Goal: Use online tool/utility: Utilize a website feature to perform a specific function

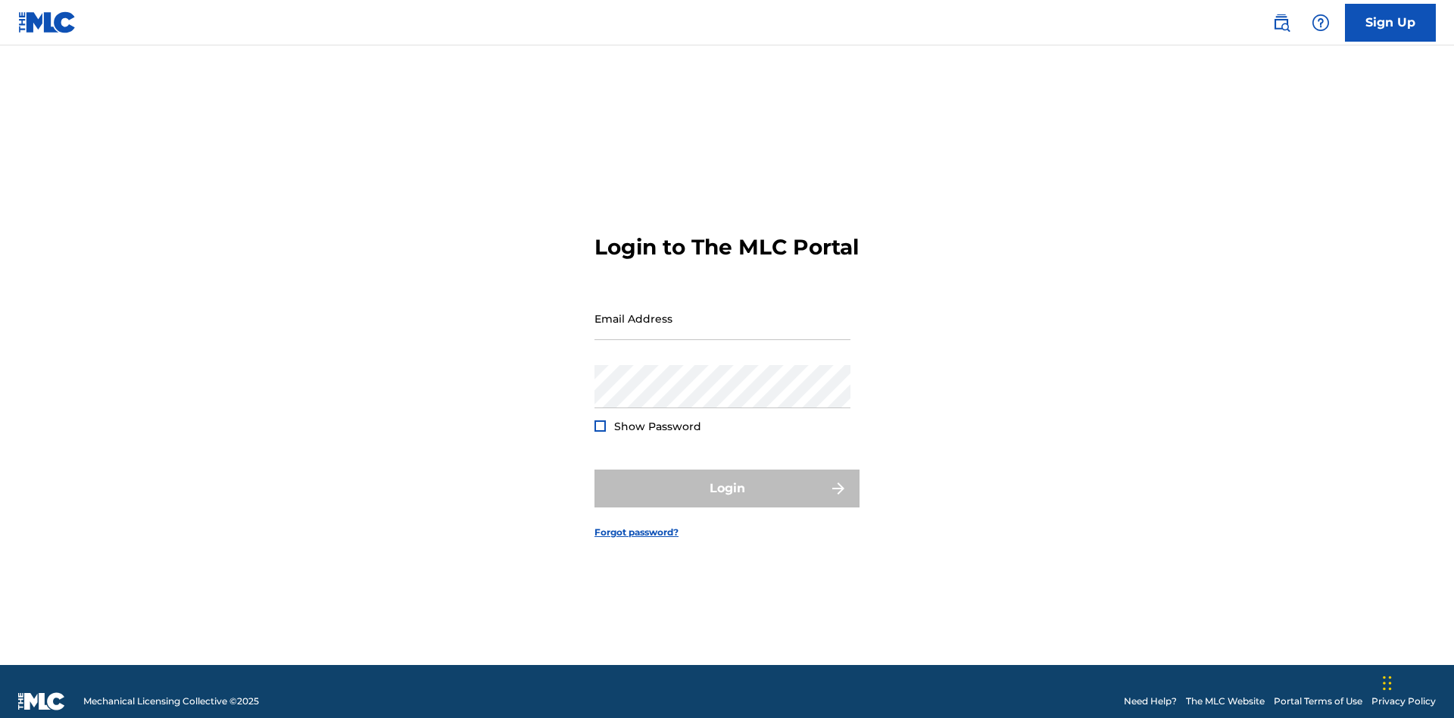
scroll to position [20, 0]
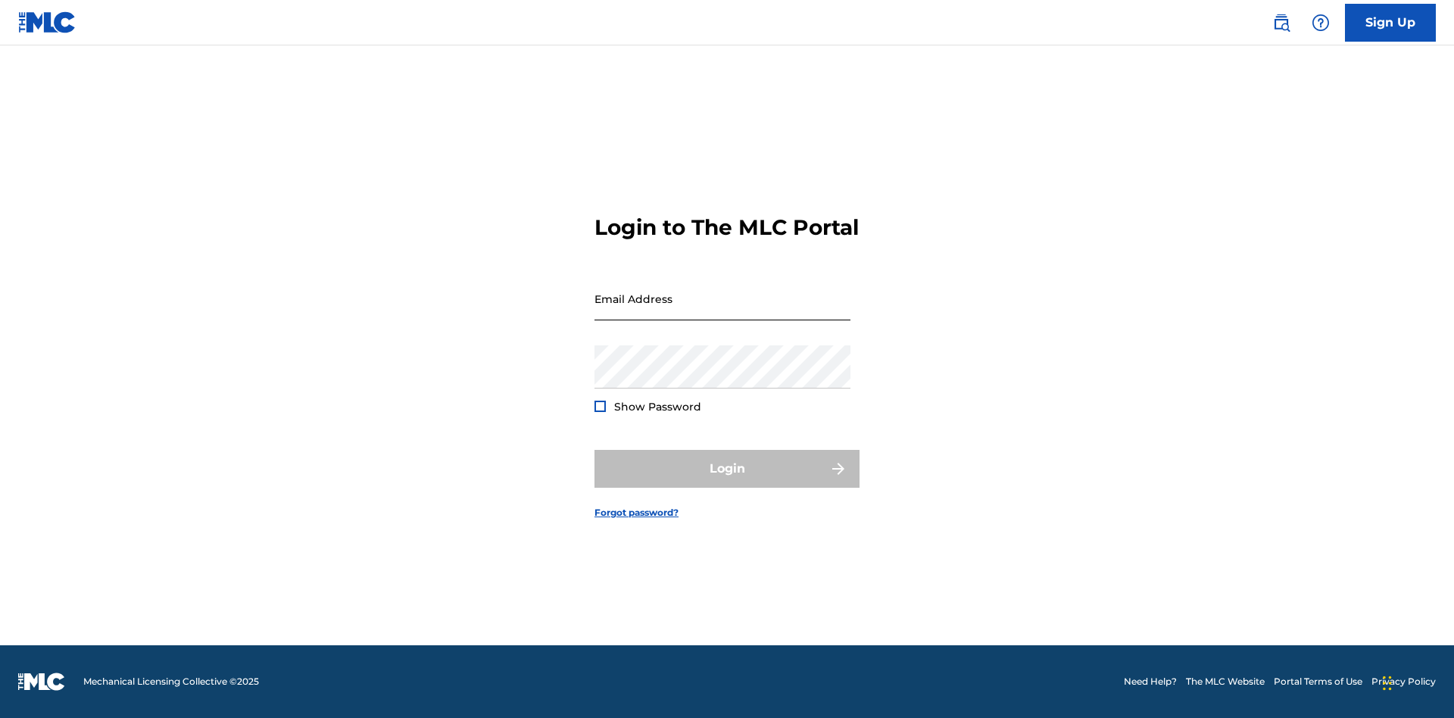
click at [723, 311] on input "Email Address" at bounding box center [723, 298] width 256 height 43
type input "XenaSongwriter@gmail.com"
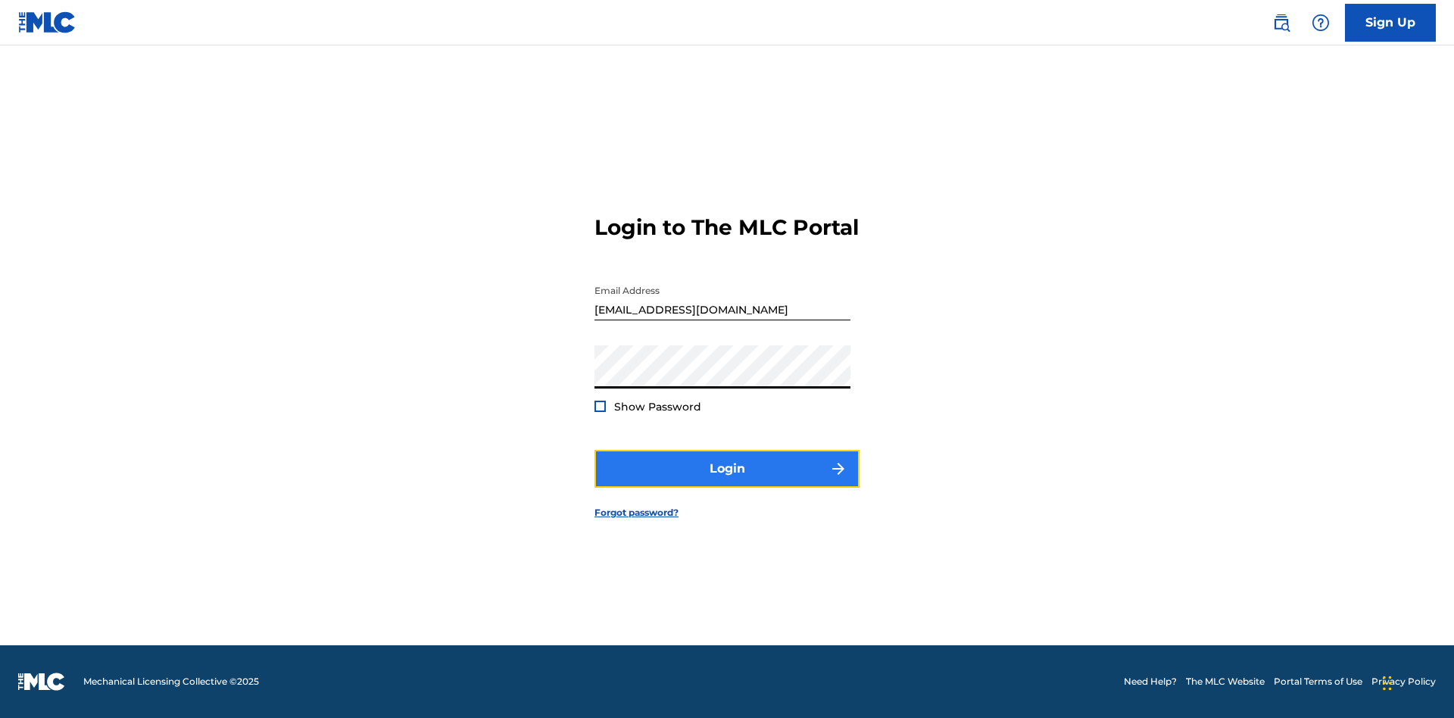
click at [727, 482] on button "Login" at bounding box center [727, 469] width 265 height 38
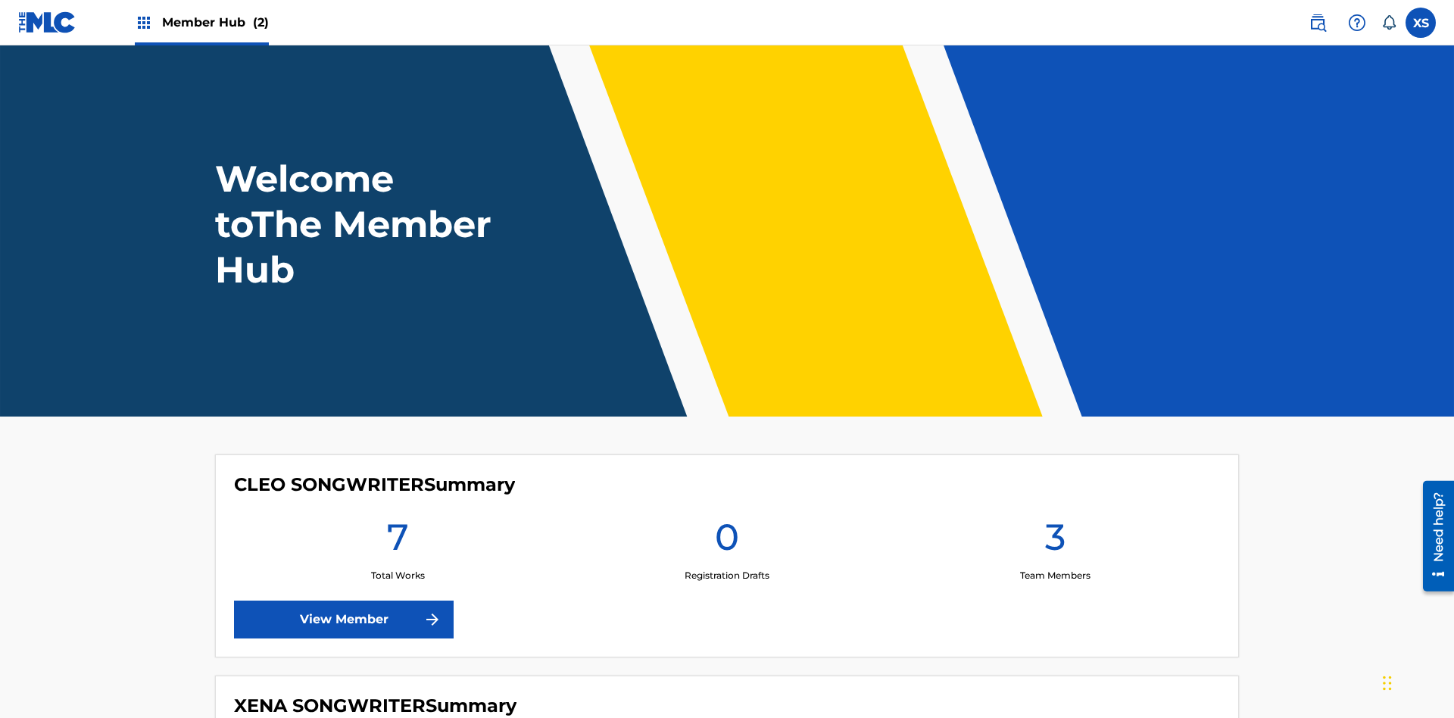
click at [214, 22] on span "Member Hub (2)" at bounding box center [215, 22] width 107 height 17
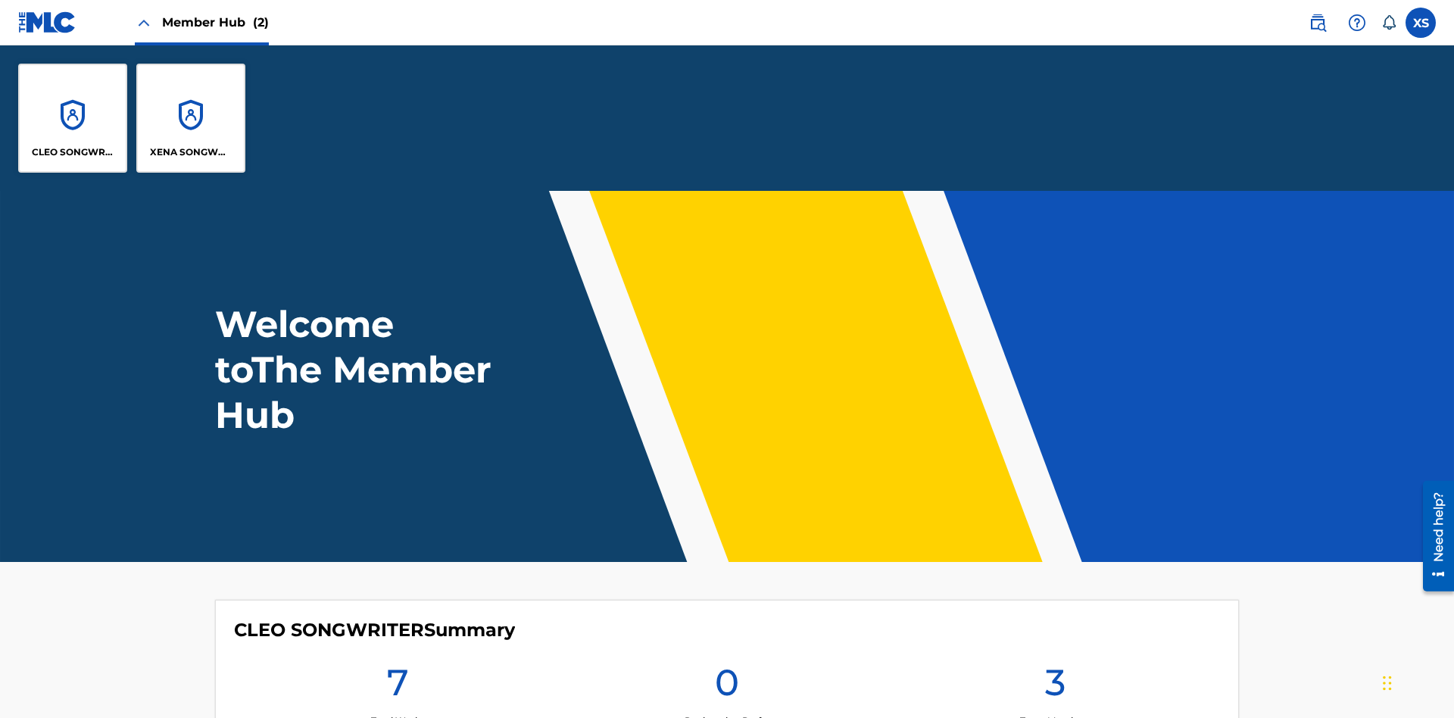
scroll to position [55, 0]
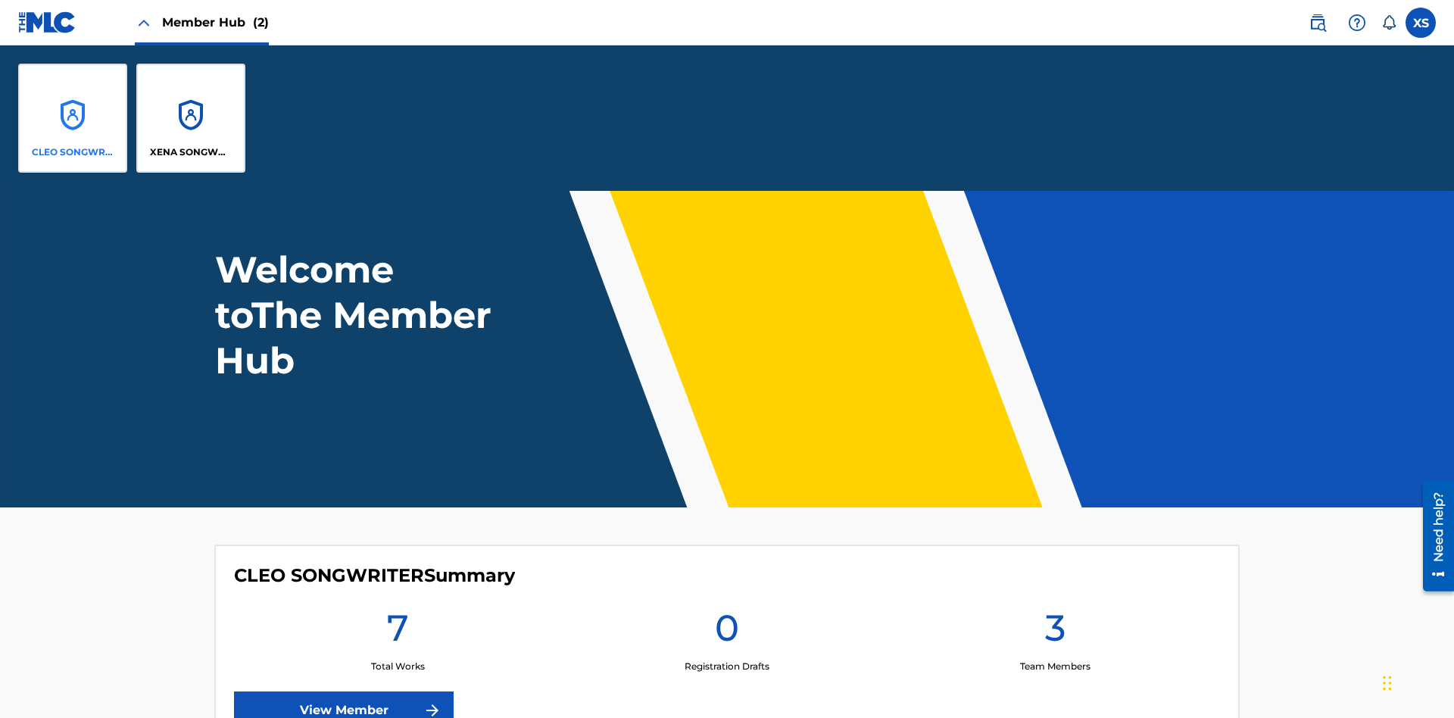
click at [73, 152] on p "CLEO SONGWRITER" at bounding box center [73, 152] width 83 height 14
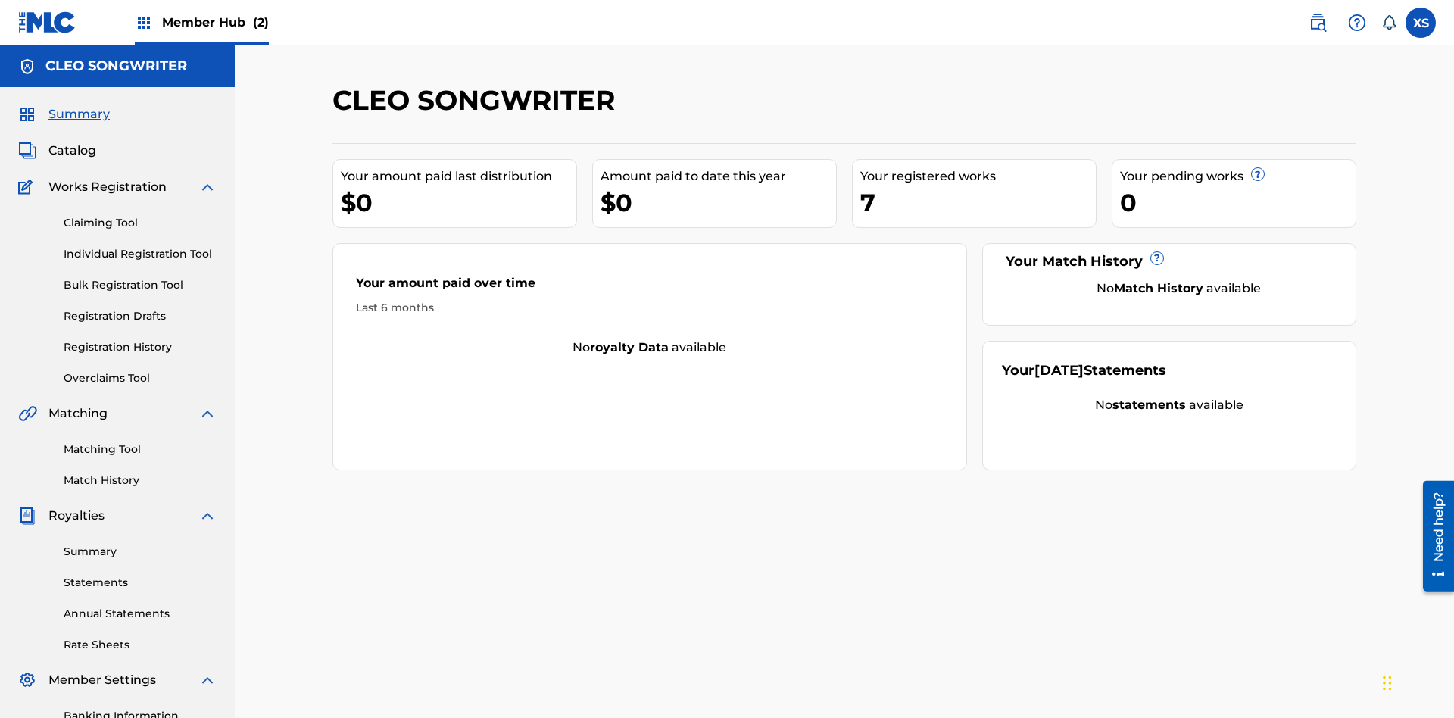
scroll to position [221, 0]
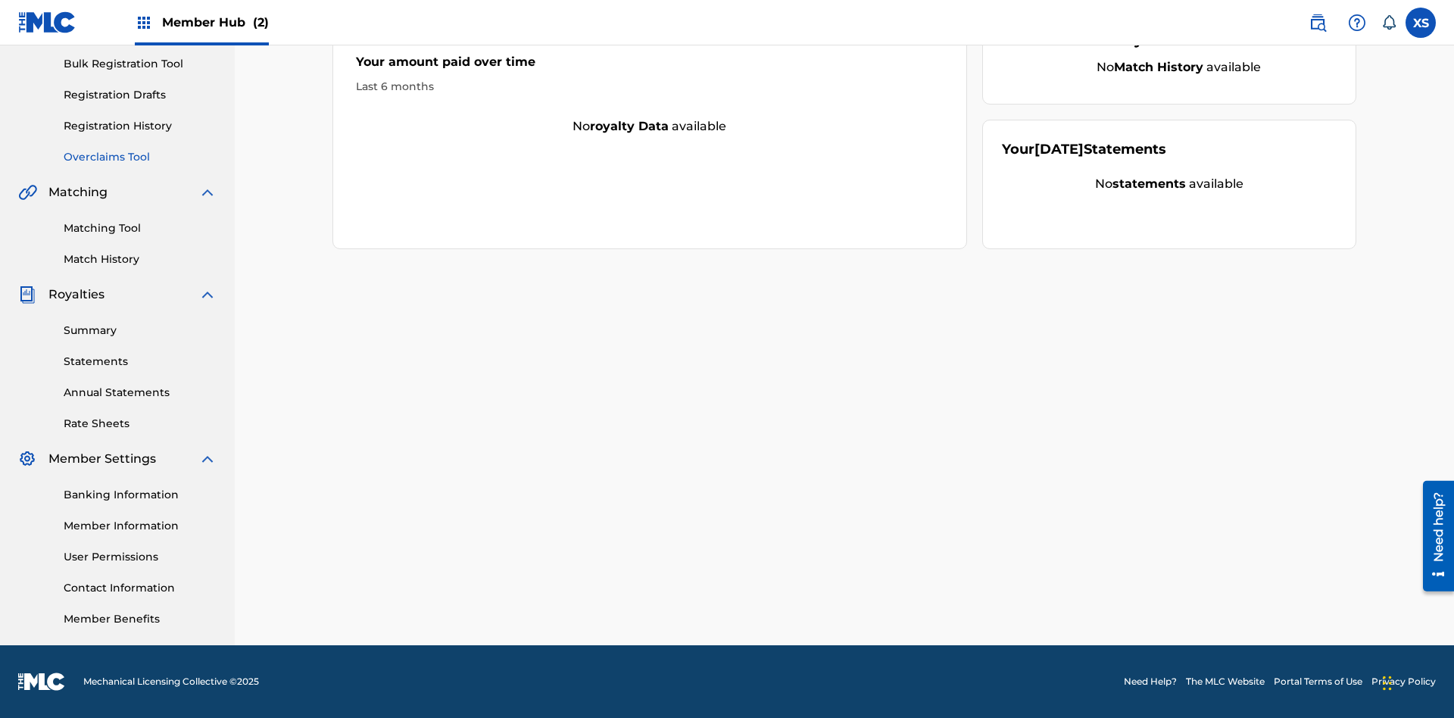
click at [140, 157] on link "Overclaims Tool" at bounding box center [140, 157] width 153 height 16
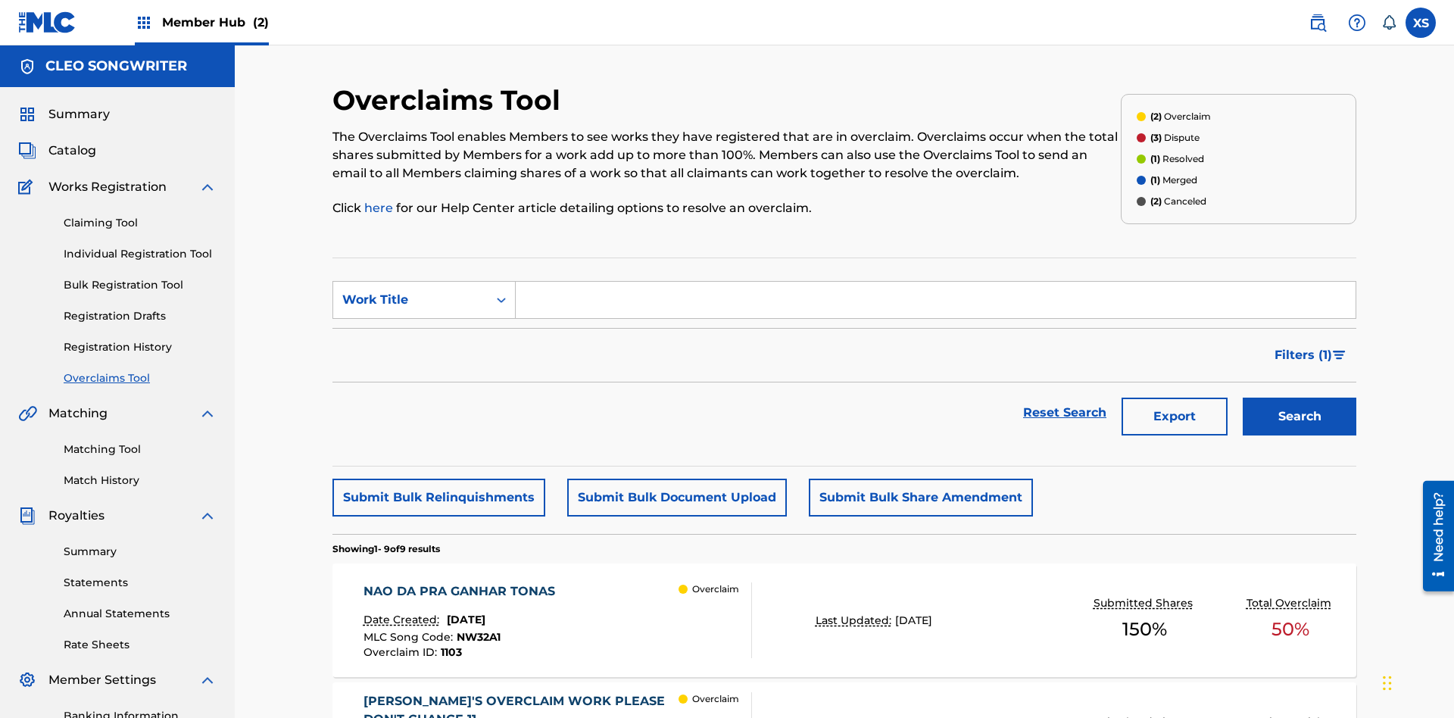
scroll to position [255, 0]
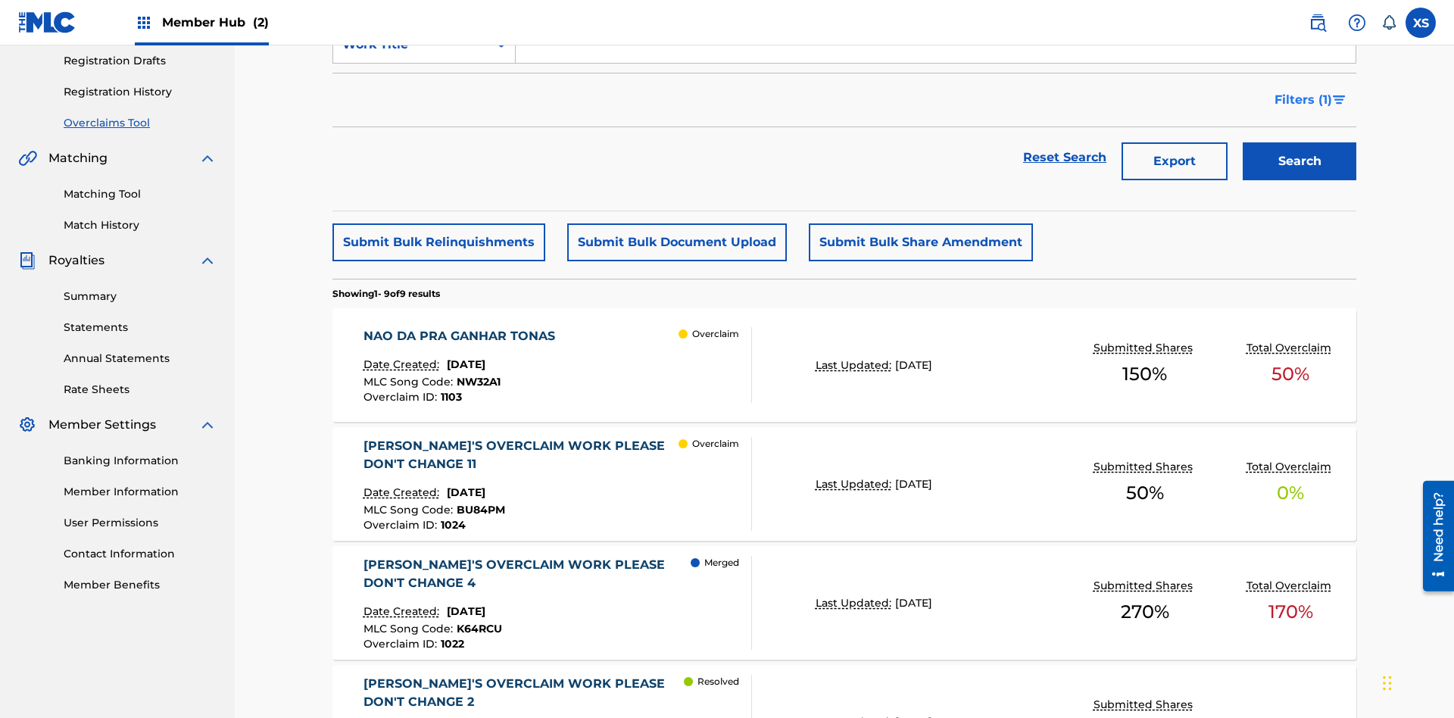
click at [1303, 100] on span "Filters ( 1 )" at bounding box center [1304, 100] width 58 height 18
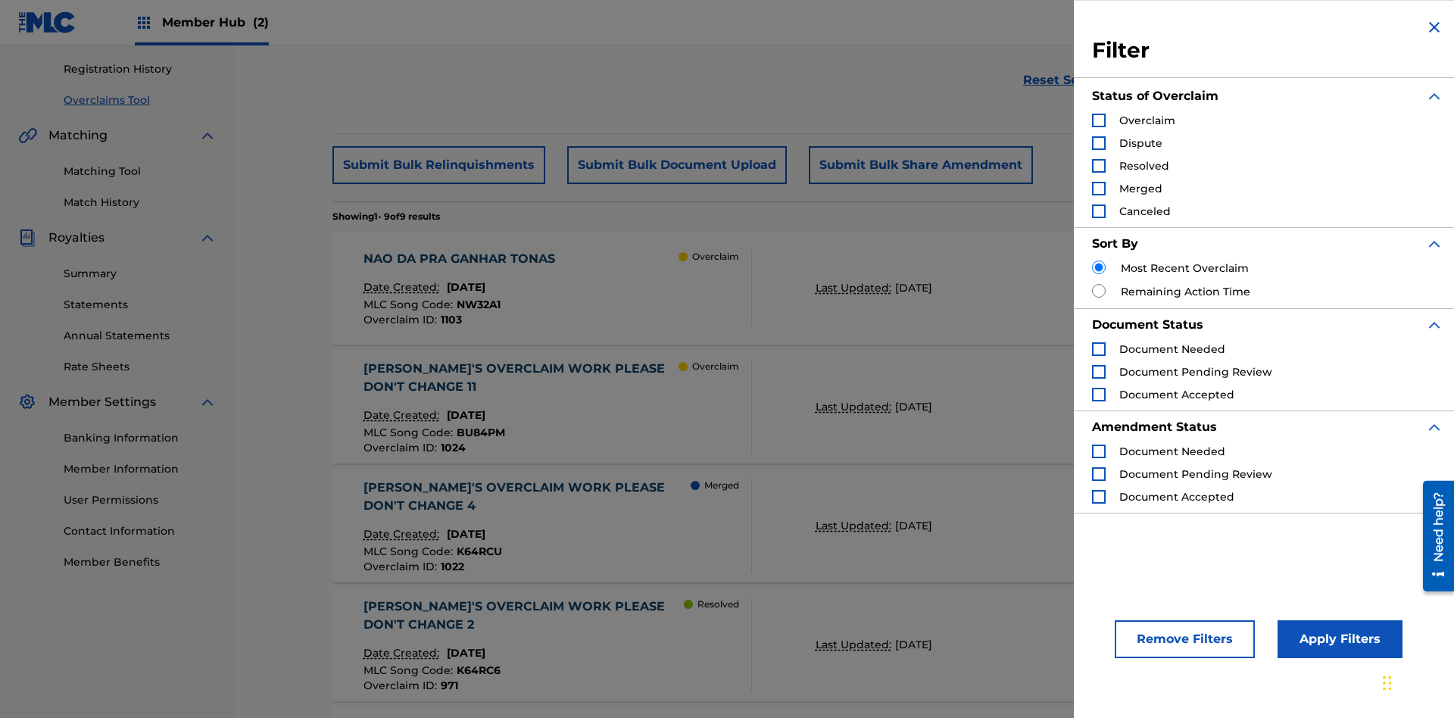
click at [1099, 120] on div "Search Form" at bounding box center [1099, 121] width 14 height 14
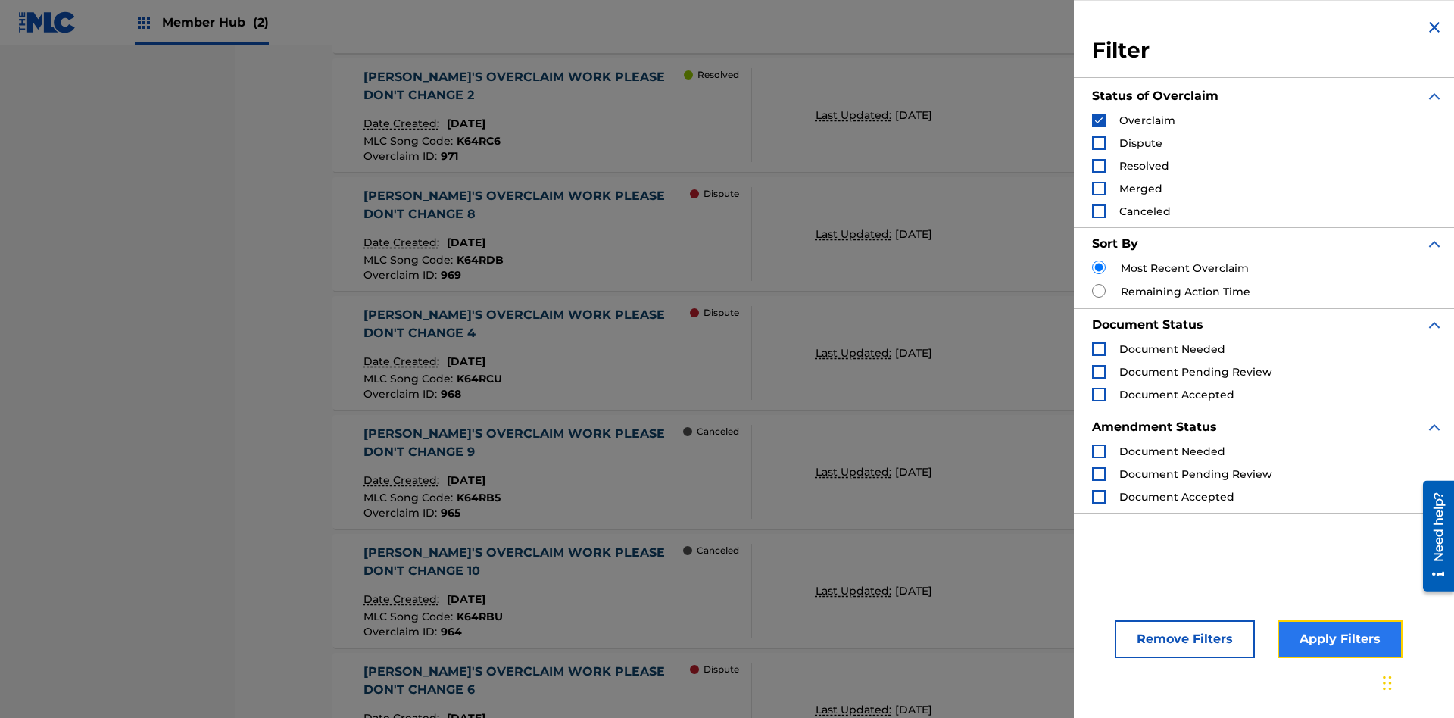
click at [1338, 639] on button "Apply Filters" at bounding box center [1340, 639] width 125 height 38
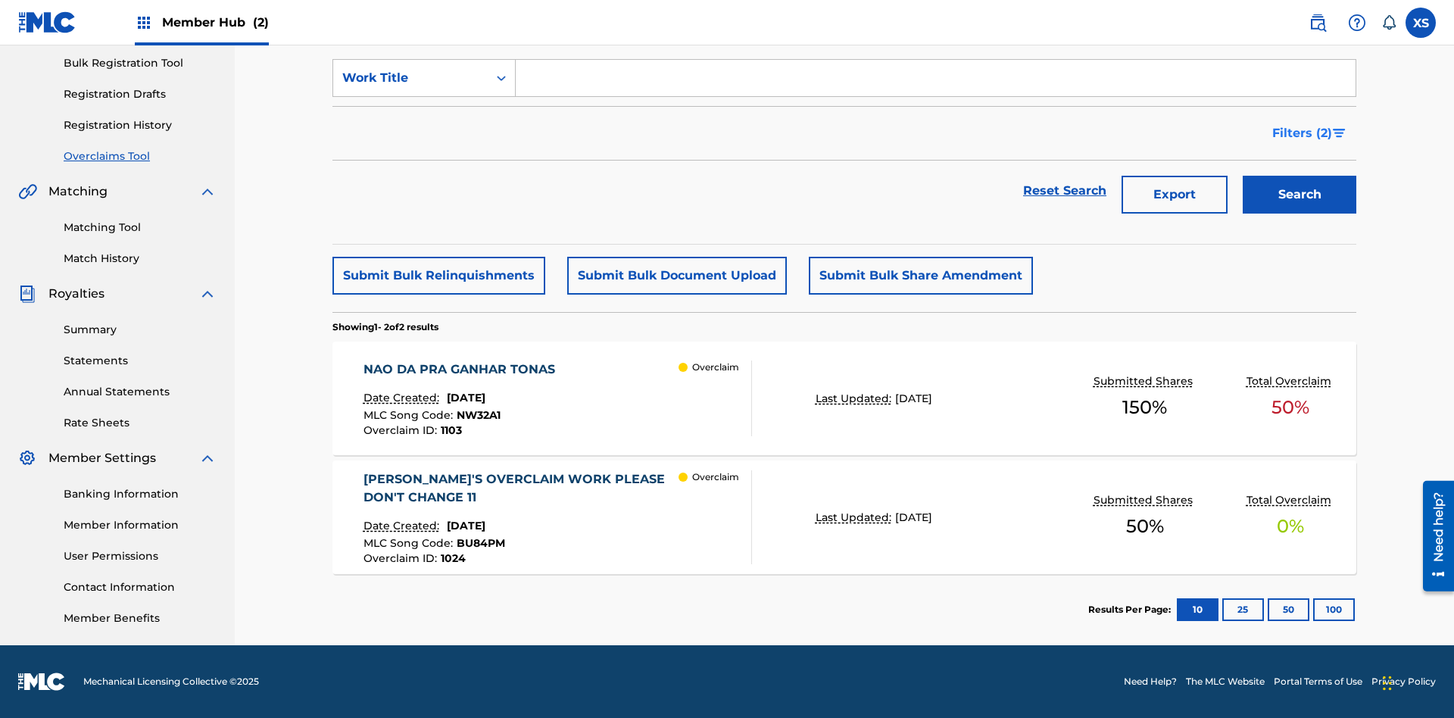
click at [1303, 133] on span "Filters ( 2 )" at bounding box center [1303, 133] width 60 height 18
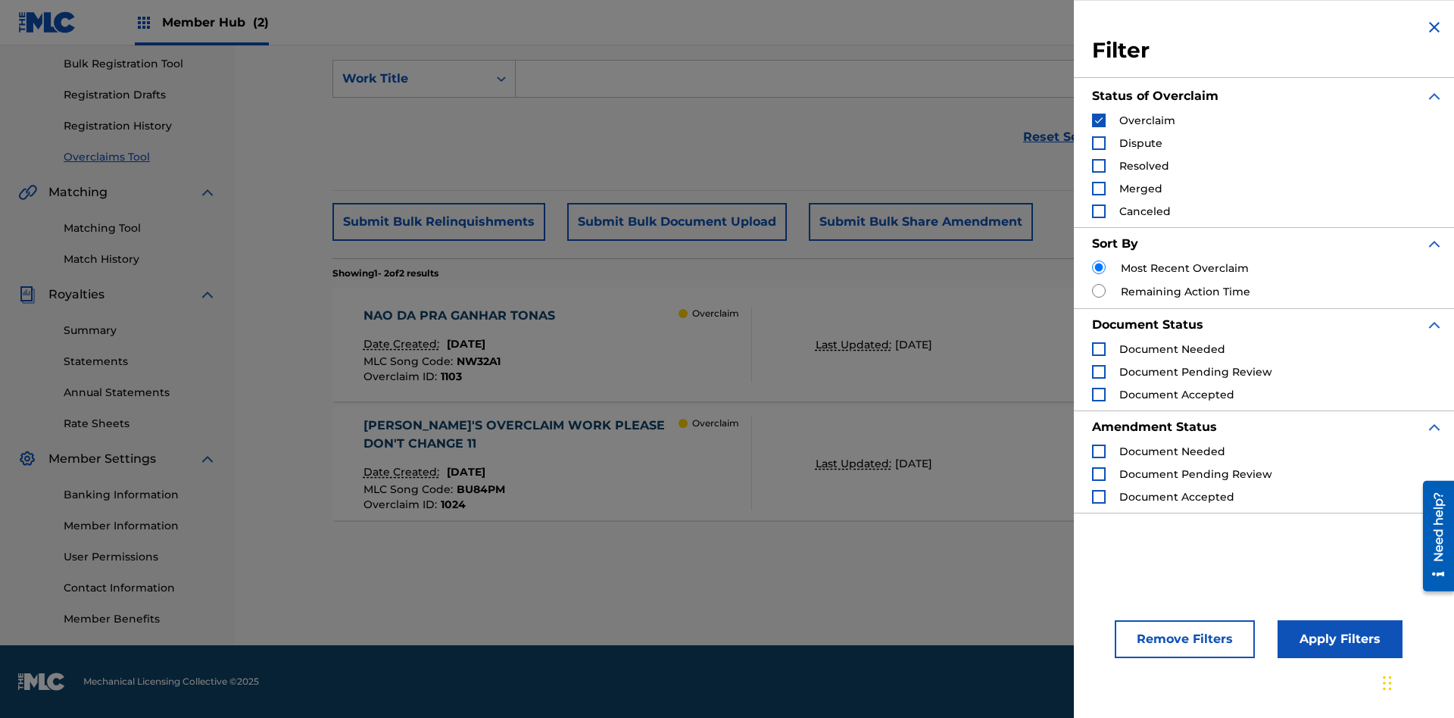
click at [1099, 120] on img "Search Form" at bounding box center [1099, 120] width 11 height 11
click at [1099, 143] on div "Search Form" at bounding box center [1099, 143] width 14 height 14
click at [1338, 639] on button "Apply Filters" at bounding box center [1340, 639] width 125 height 38
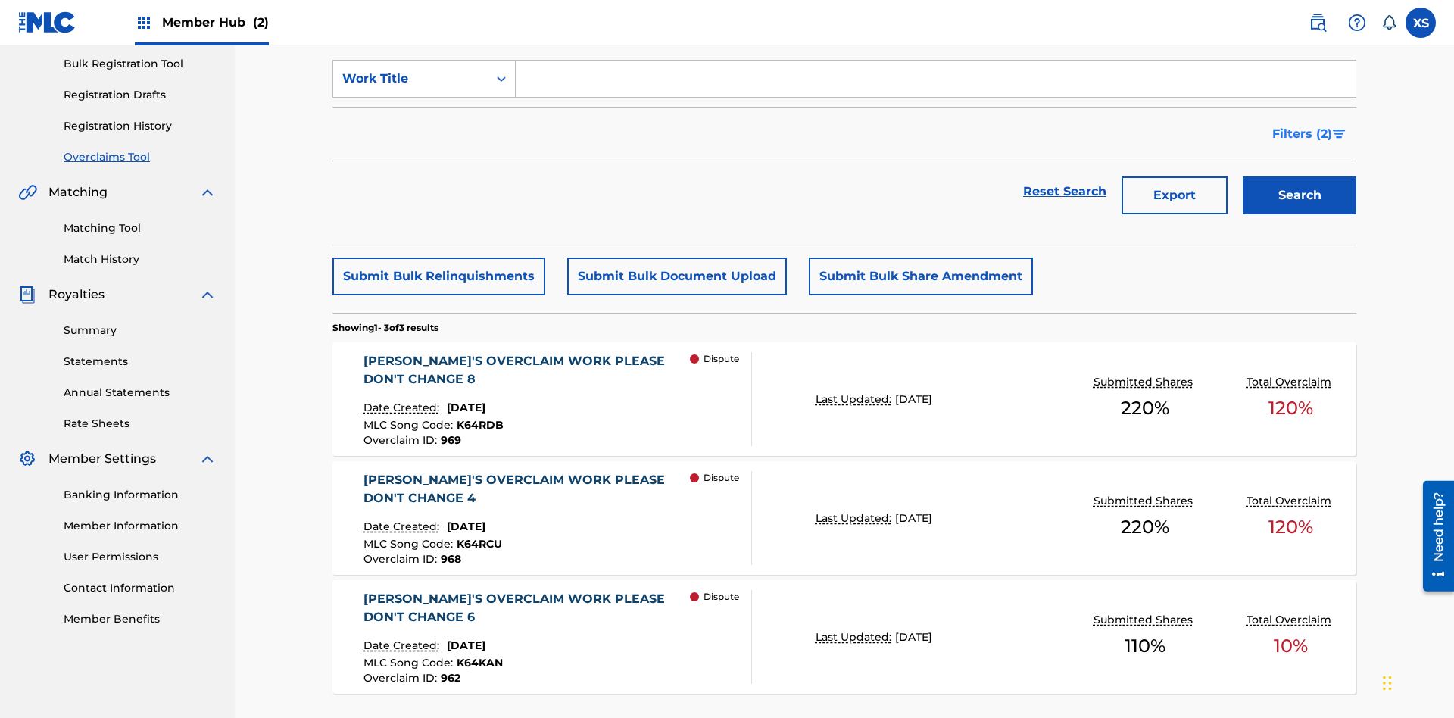
click at [1303, 125] on span "Filters ( 2 )" at bounding box center [1303, 134] width 60 height 18
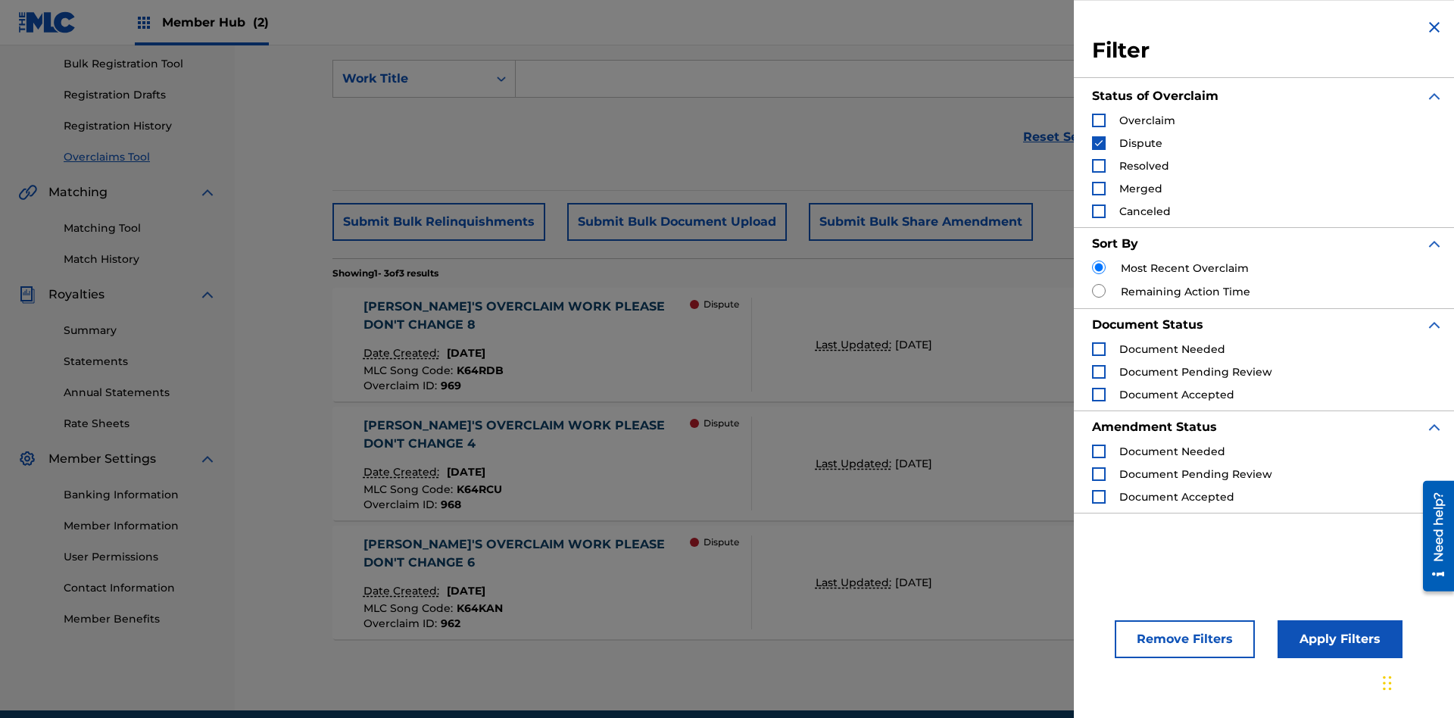
scroll to position [255, 0]
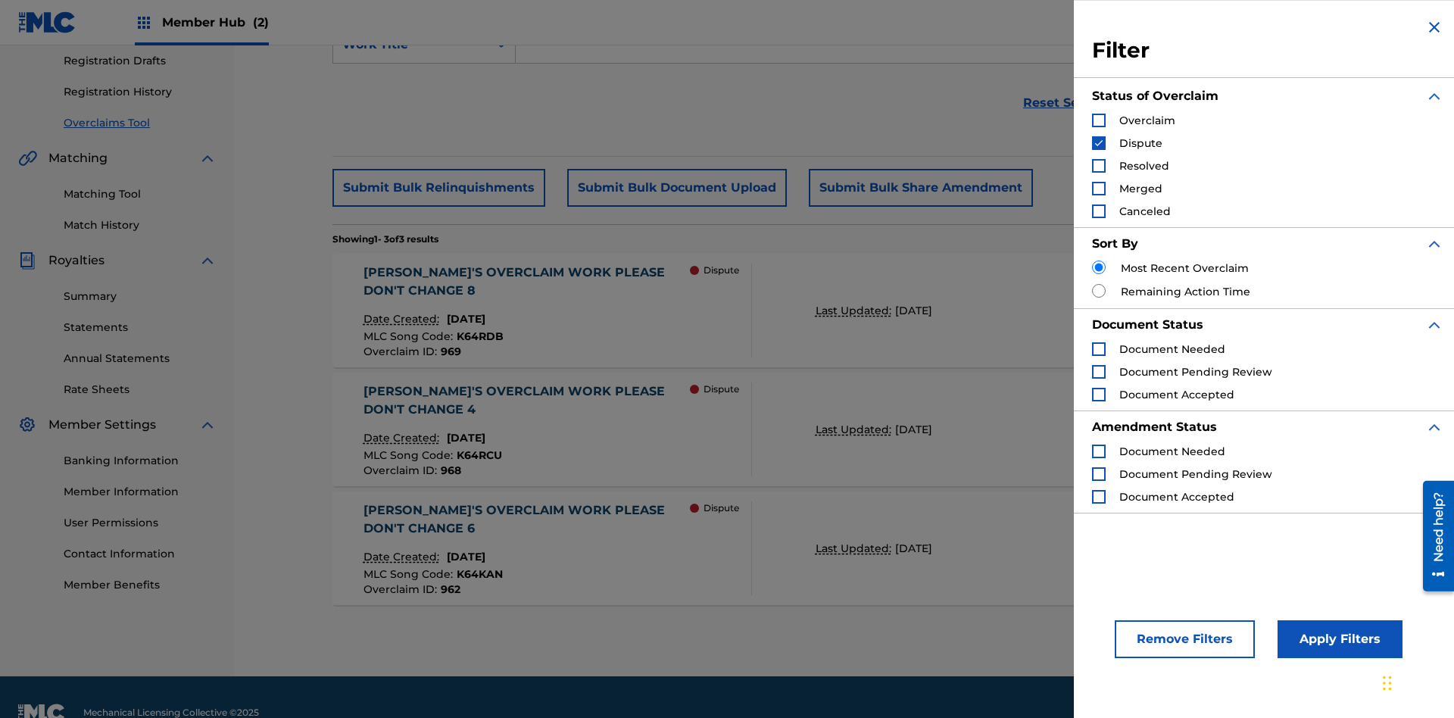
click at [1099, 143] on img "Search Form" at bounding box center [1099, 143] width 11 height 11
click at [1099, 166] on div "Search Form" at bounding box center [1099, 166] width 14 height 14
click at [1338, 639] on button "Apply Filters" at bounding box center [1340, 639] width 125 height 38
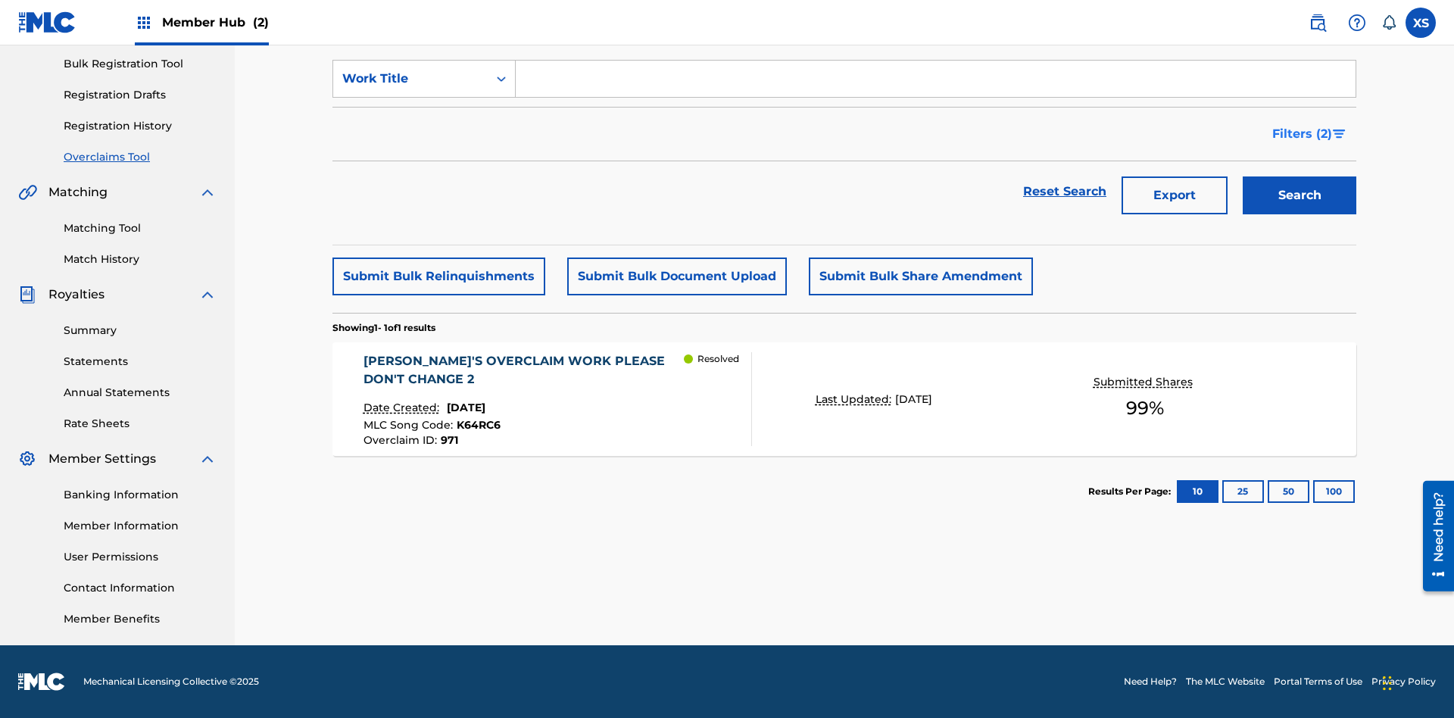
click at [1303, 134] on span "Filters ( 2 )" at bounding box center [1303, 134] width 60 height 18
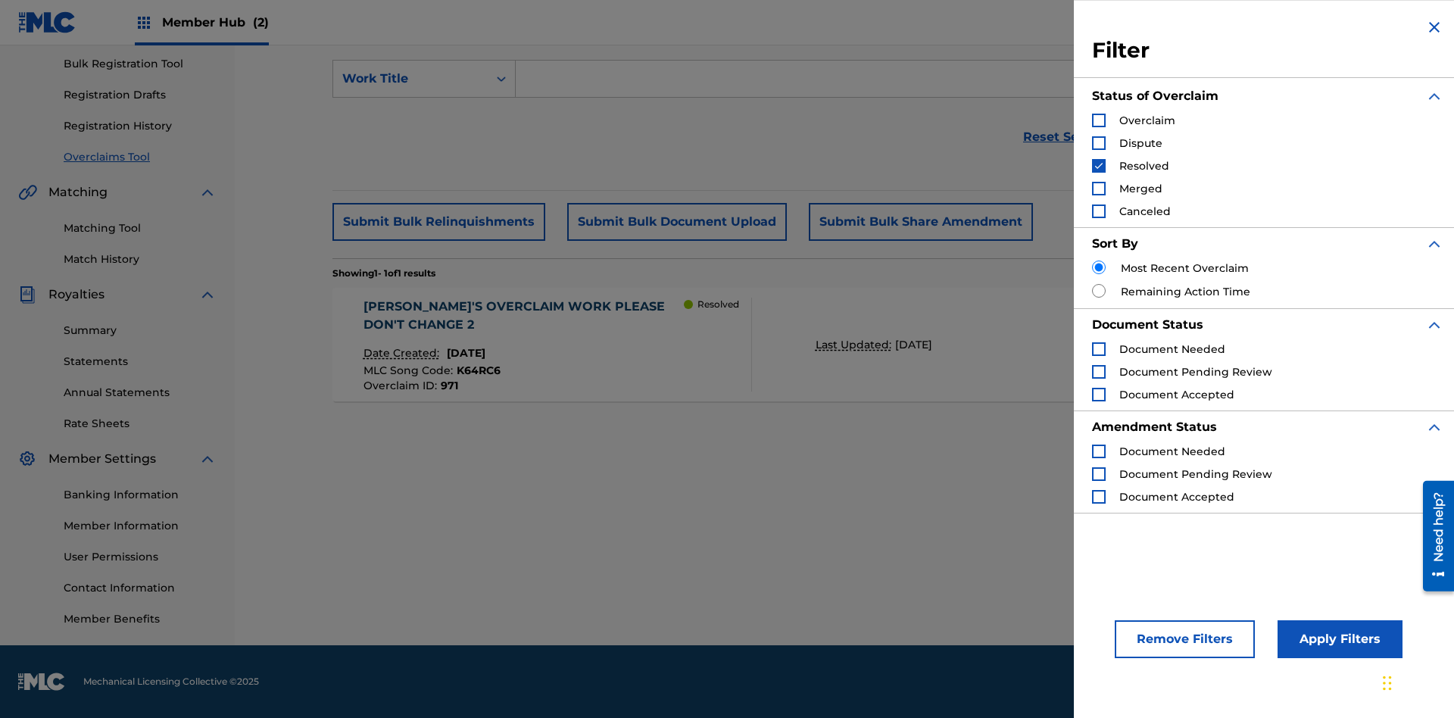
click at [1099, 166] on img "Search Form" at bounding box center [1099, 166] width 11 height 11
click at [1099, 189] on div "Search Form" at bounding box center [1099, 189] width 14 height 14
click at [1338, 639] on button "Apply Filters" at bounding box center [1340, 639] width 125 height 38
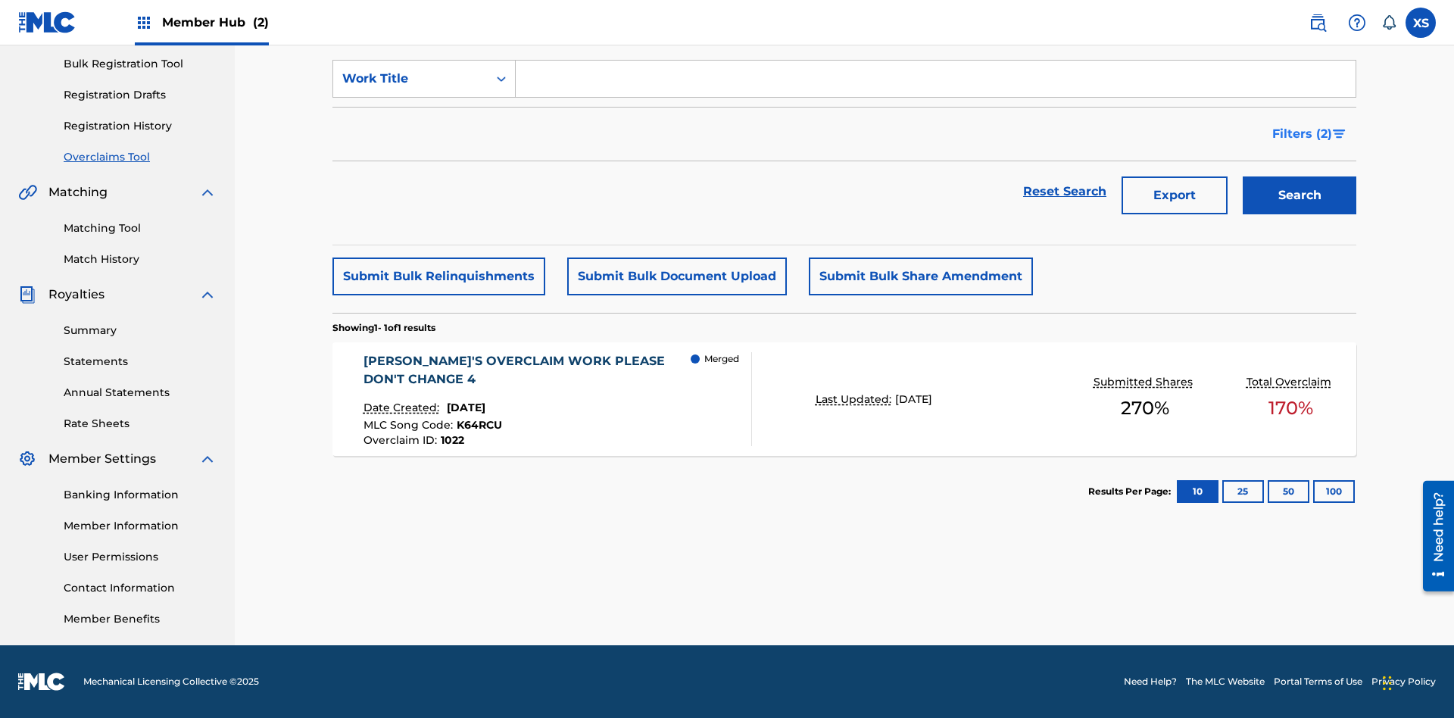
click at [1303, 134] on span "Filters ( 2 )" at bounding box center [1303, 134] width 60 height 18
